Goal: Obtain resource: Obtain resource

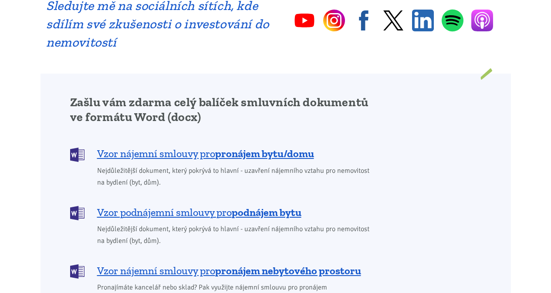
scroll to position [649, 0]
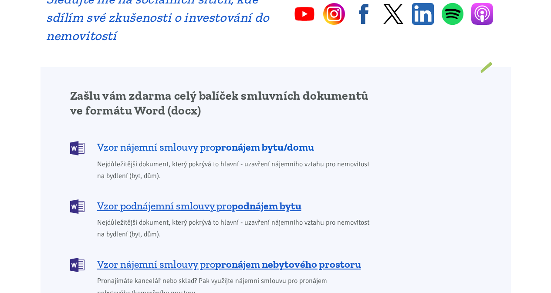
click at [248, 141] on b "pronájem bytu/domu" at bounding box center [264, 147] width 99 height 13
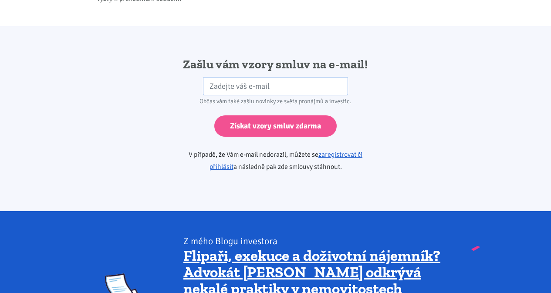
scroll to position [1454, 0]
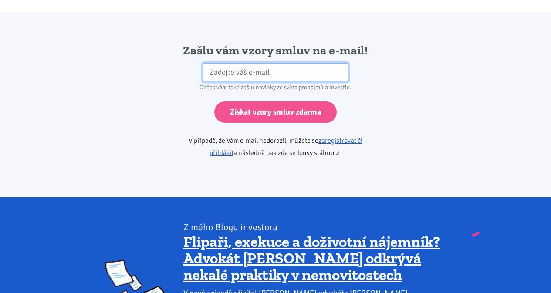
click at [253, 63] on input "email" at bounding box center [275, 72] width 145 height 19
drag, startPoint x: 258, startPoint y: 64, endPoint x: 285, endPoint y: 61, distance: 27.1
click at [285, 63] on input "[EMAIL_ADDRESS][PERSON_NAME][DOMAIN_NAME]" at bounding box center [275, 72] width 145 height 19
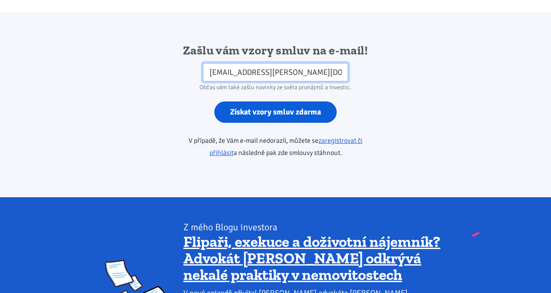
type input "[EMAIL_ADDRESS][PERSON_NAME][DOMAIN_NAME]"
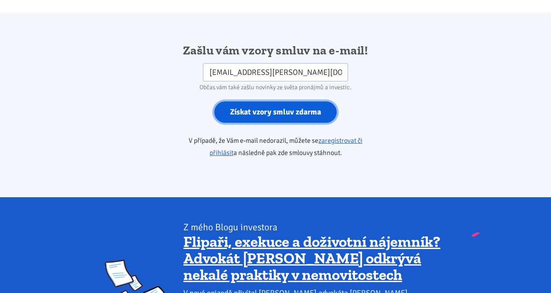
click at [298, 101] on input "Získat vzory smluv zdarma" at bounding box center [275, 111] width 122 height 21
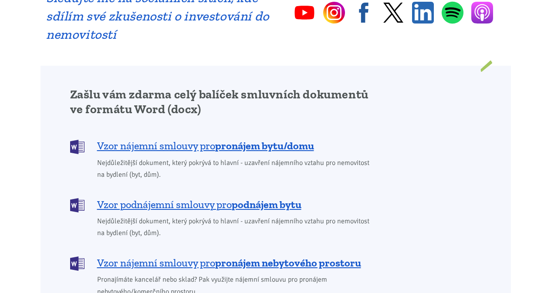
scroll to position [649, 0]
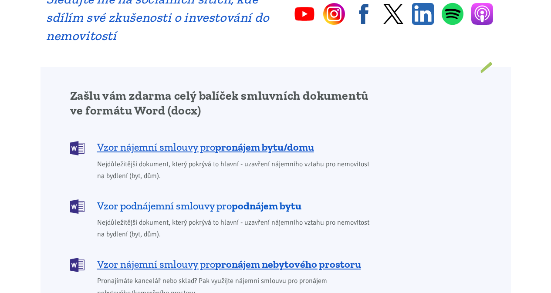
click at [155, 199] on span "Vzor podnájemní smlouvy pro podnájem bytu" at bounding box center [199, 206] width 204 height 14
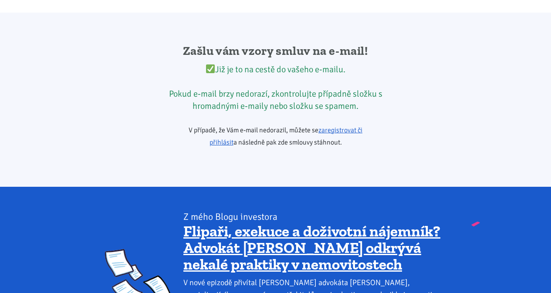
scroll to position [1454, 0]
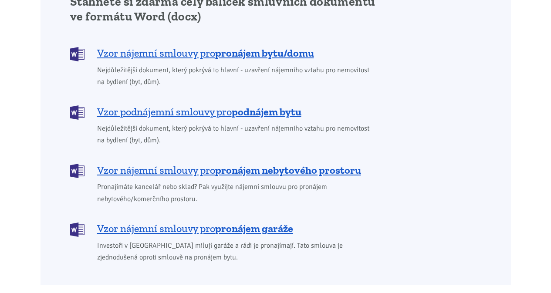
scroll to position [766, 0]
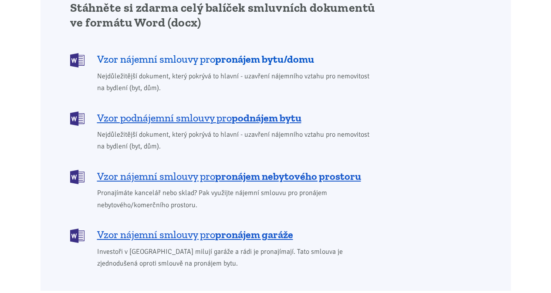
click at [252, 53] on b "pronájem bytu/domu" at bounding box center [264, 59] width 99 height 13
